Goal: Download file/media

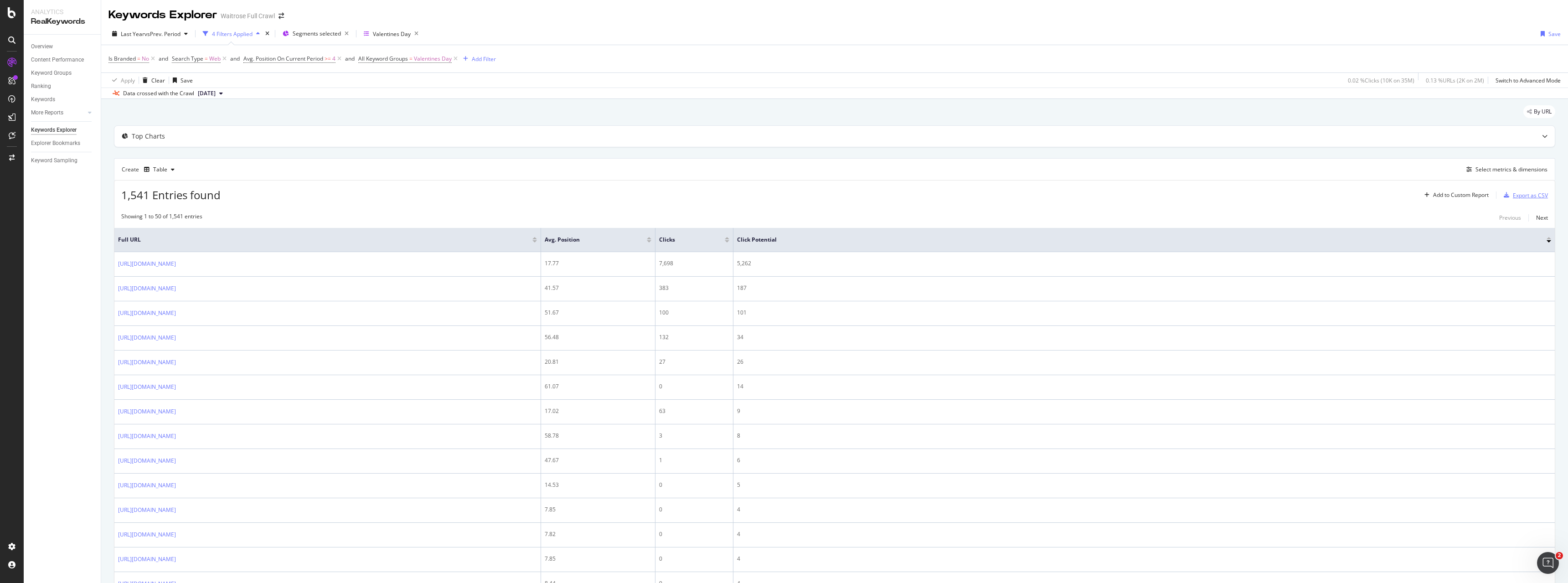
click at [583, 196] on div "Export as CSV" at bounding box center [1530, 196] width 35 height 8
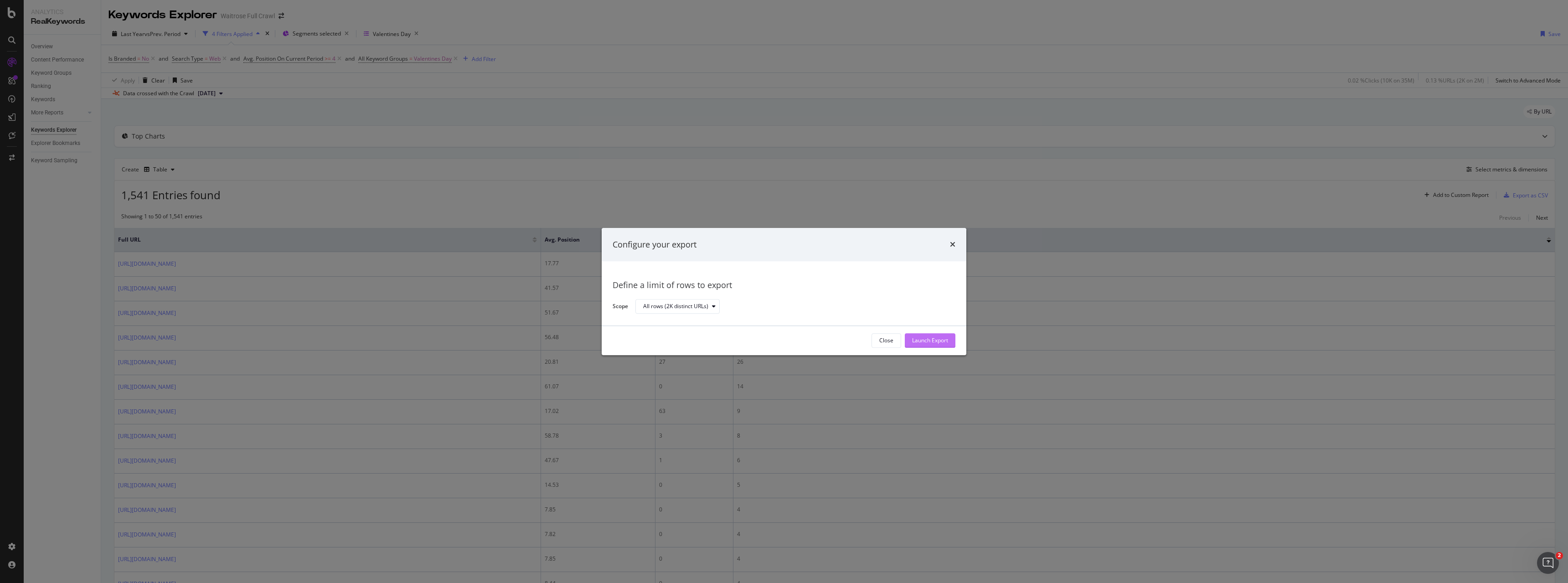
click at [583, 254] on div "Launch Export" at bounding box center [929, 341] width 36 height 8
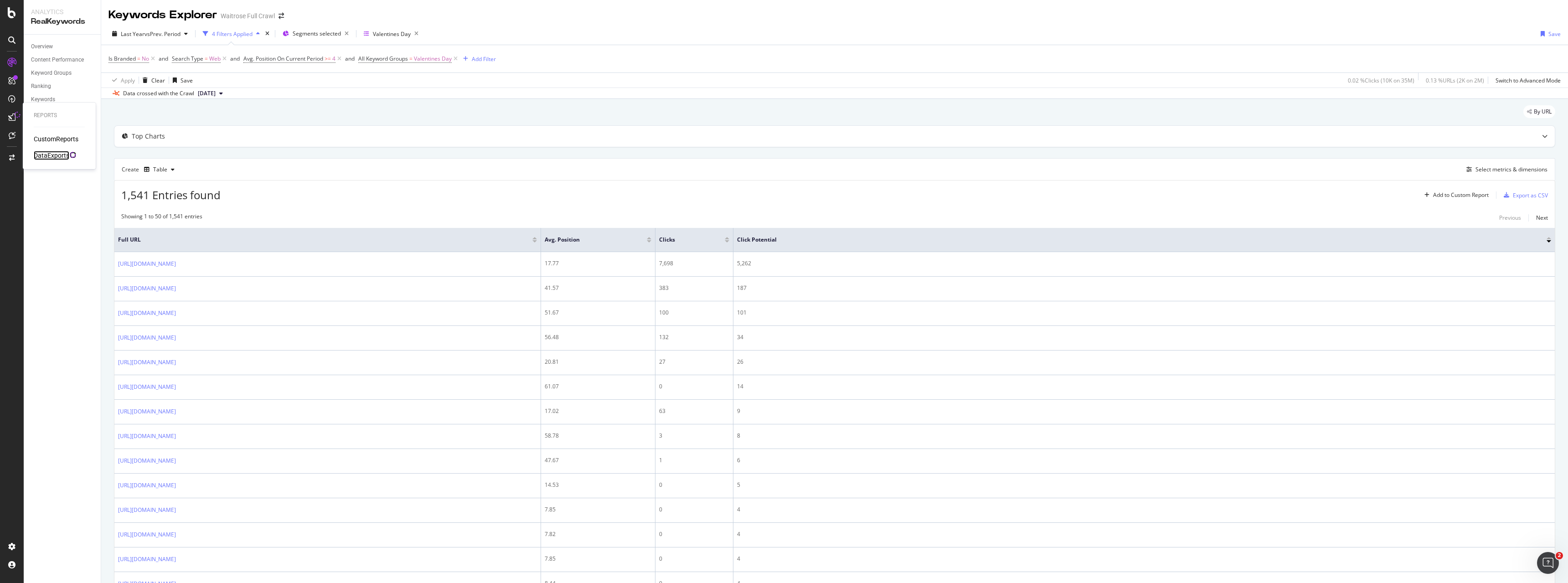
click at [57, 152] on div "DataExports" at bounding box center [51, 155] width 36 height 9
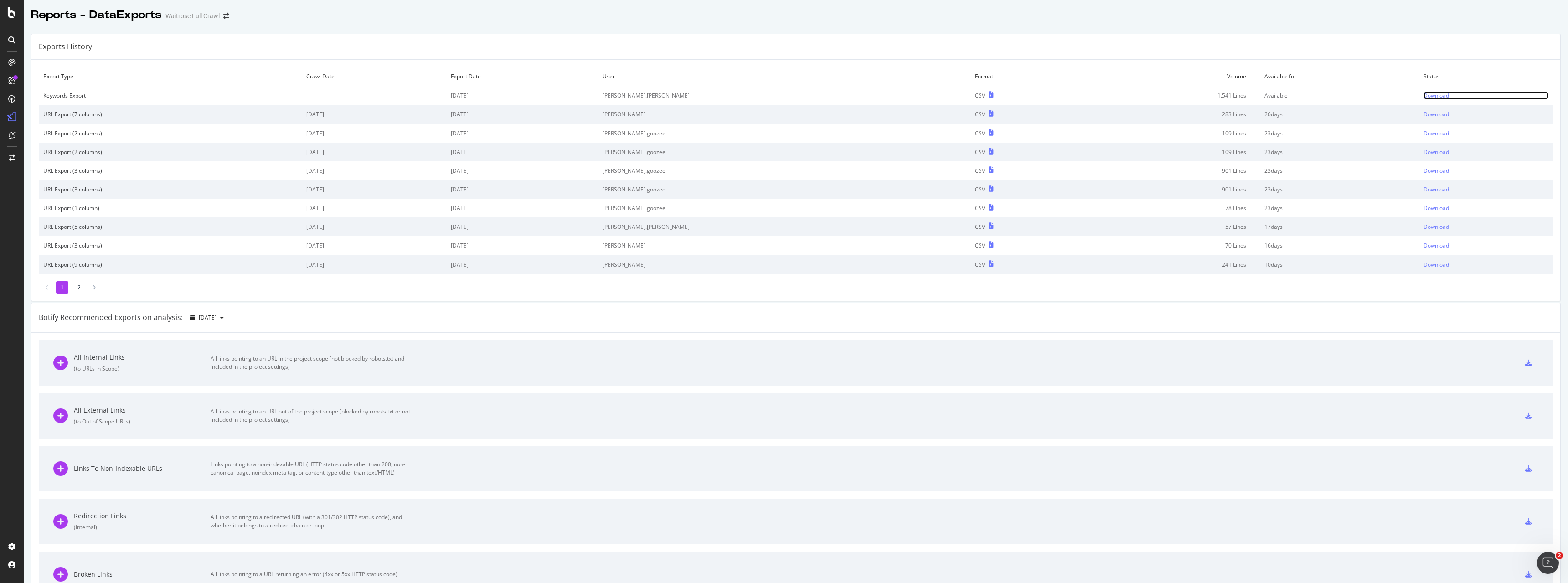
click at [583, 99] on div "Download" at bounding box center [1436, 95] width 26 height 8
